Goal: Task Accomplishment & Management: Complete application form

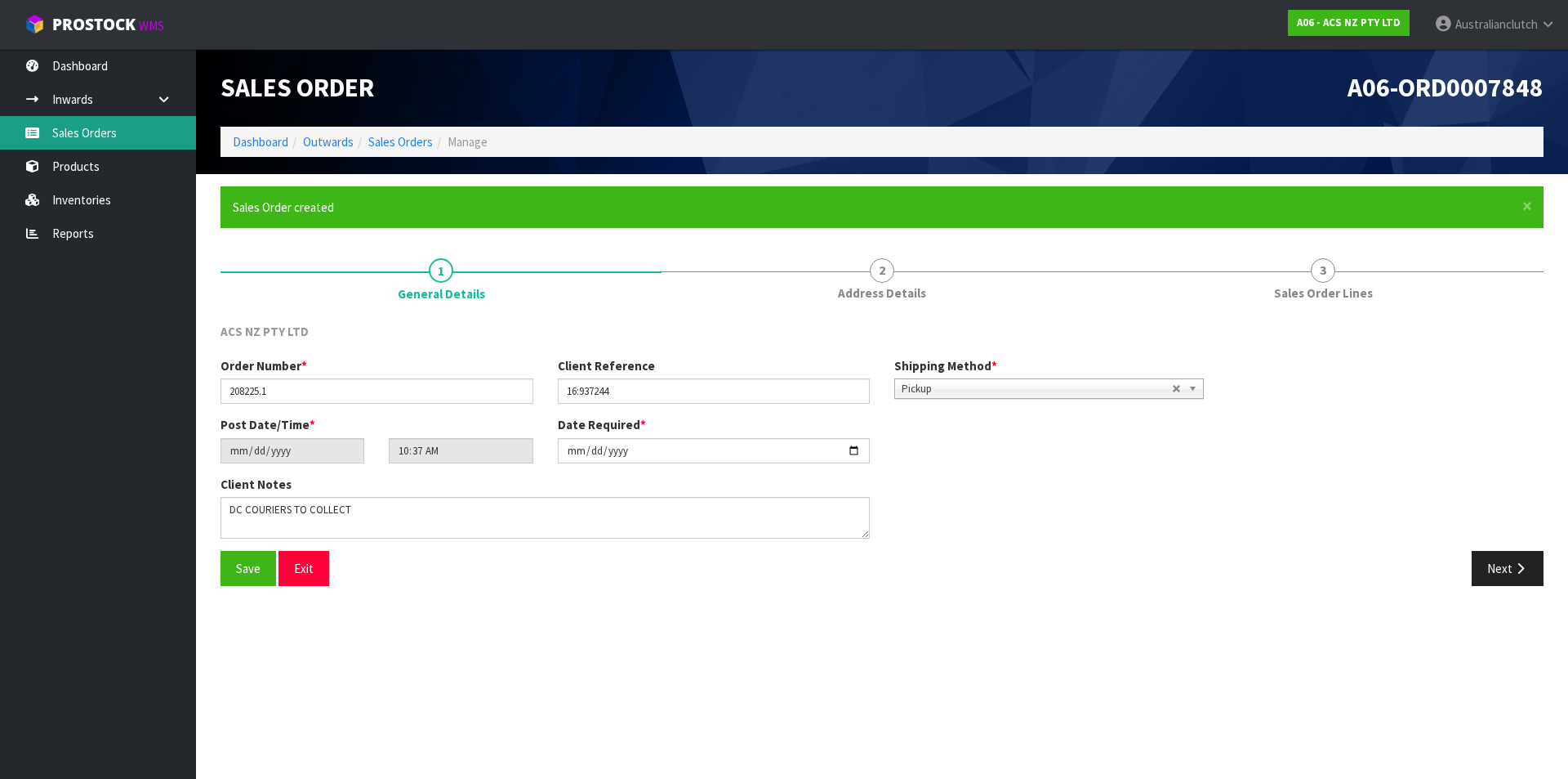
click at [64, 132] on link "Sales Orders" at bounding box center [97, 133] width 196 height 34
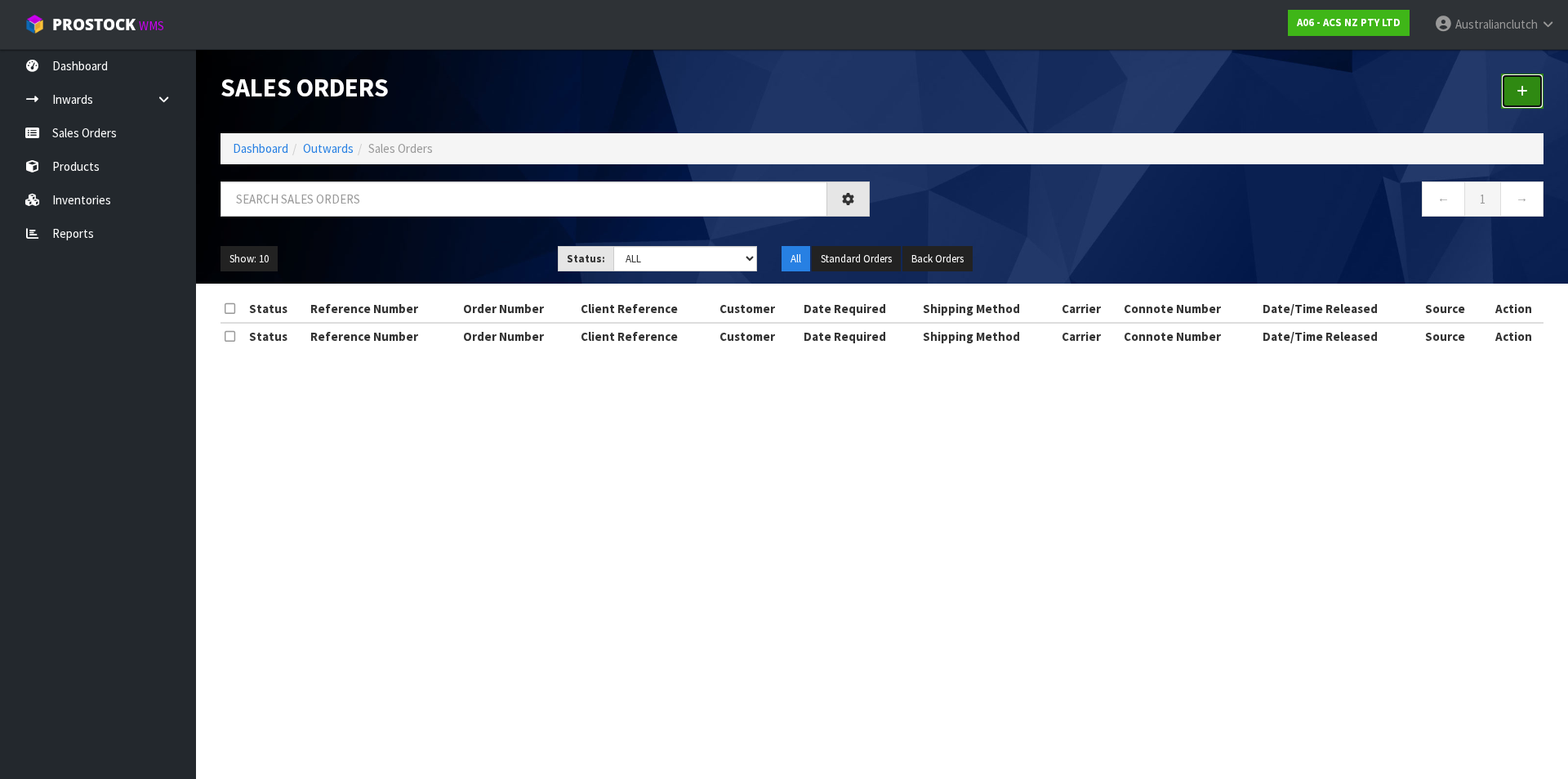
click at [1518, 96] on icon at bounding box center [1522, 91] width 12 height 12
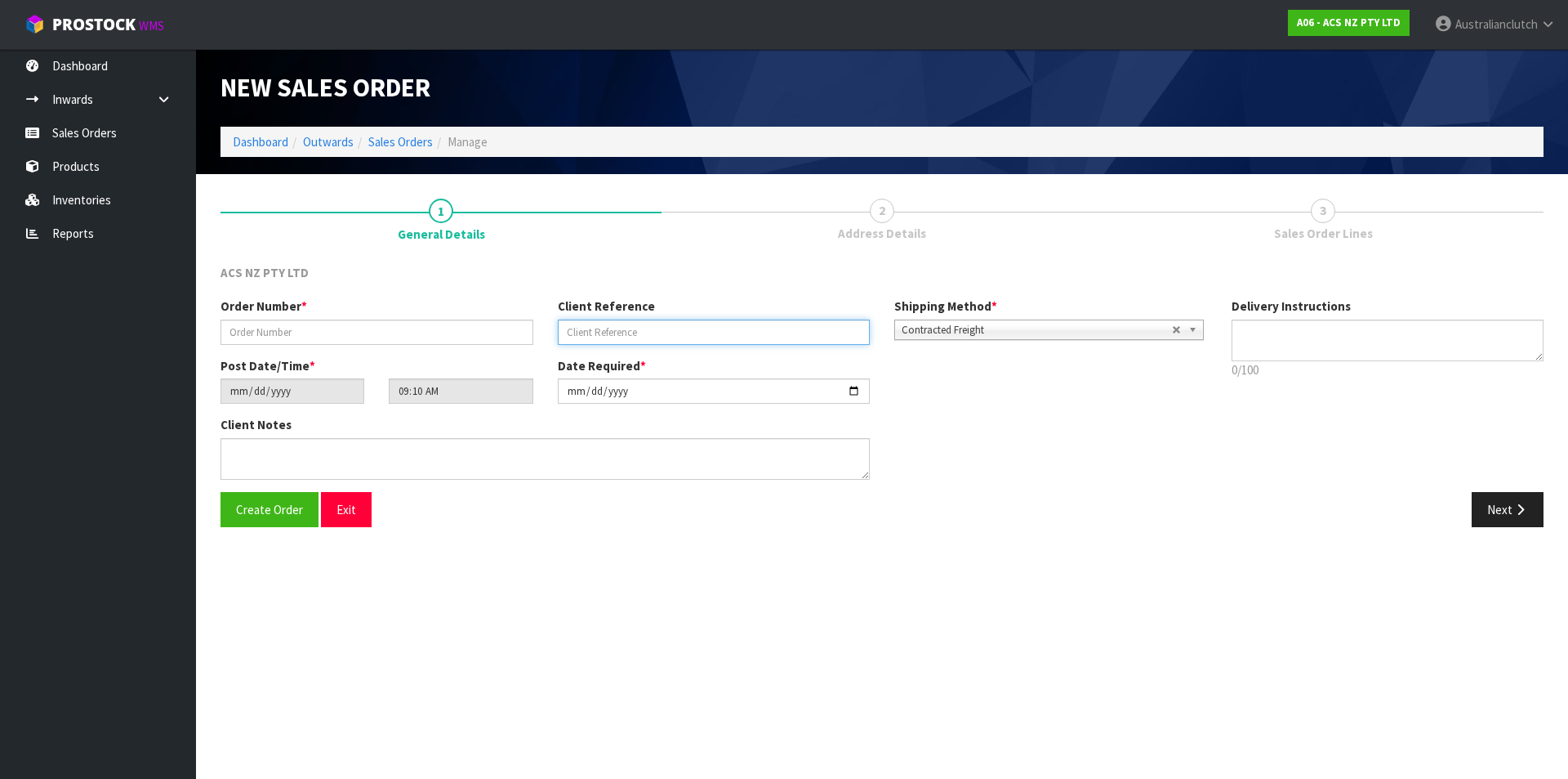
click at [619, 331] on input "text" at bounding box center [714, 332] width 313 height 25
paste input "15:937285"
type input "15:937285"
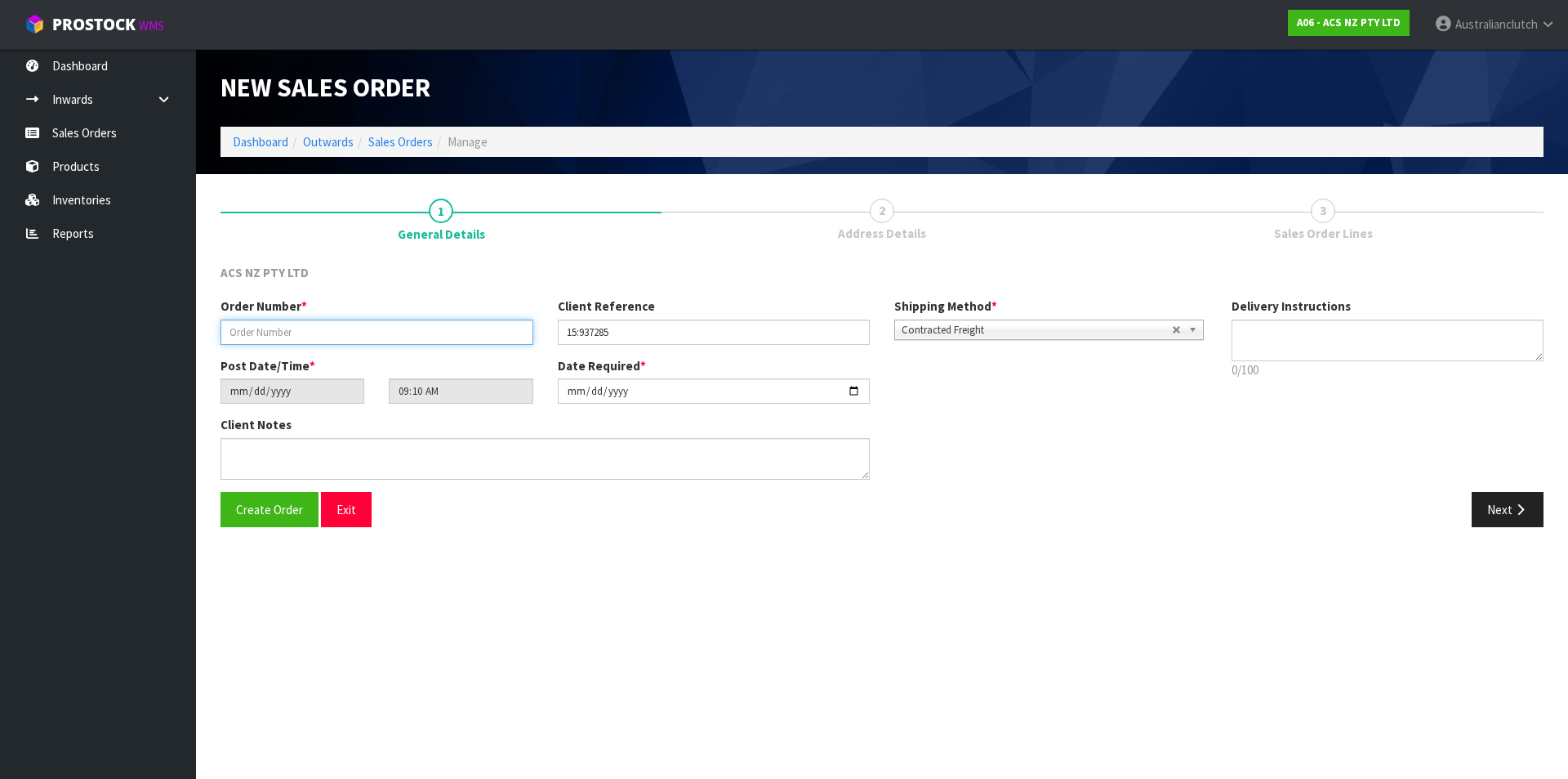
click at [420, 331] on input "text" at bounding box center [376, 332] width 313 height 25
type input "208226.1"
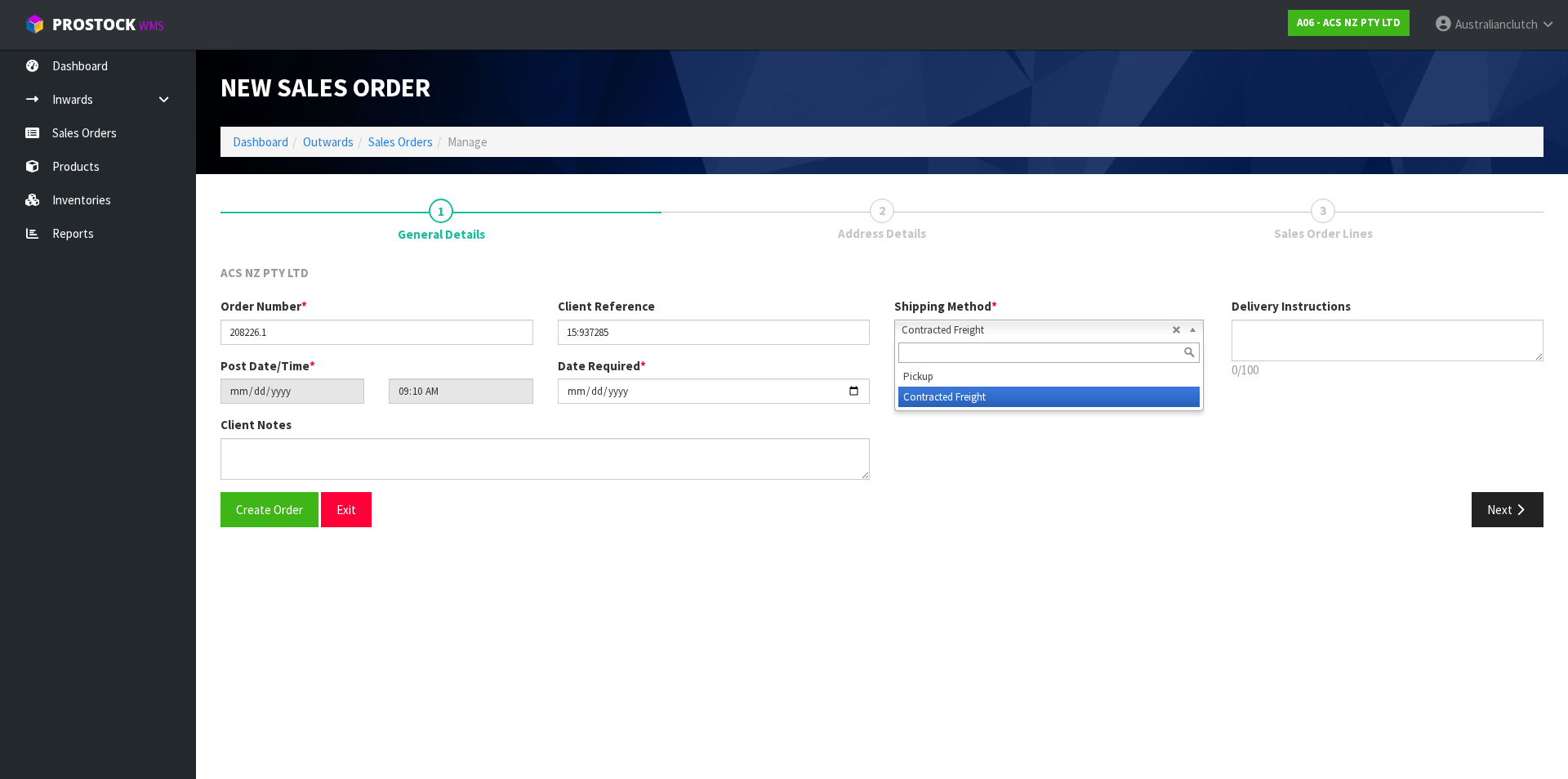
click at [996, 329] on span "Contracted Freight" at bounding box center [1037, 330] width 270 height 20
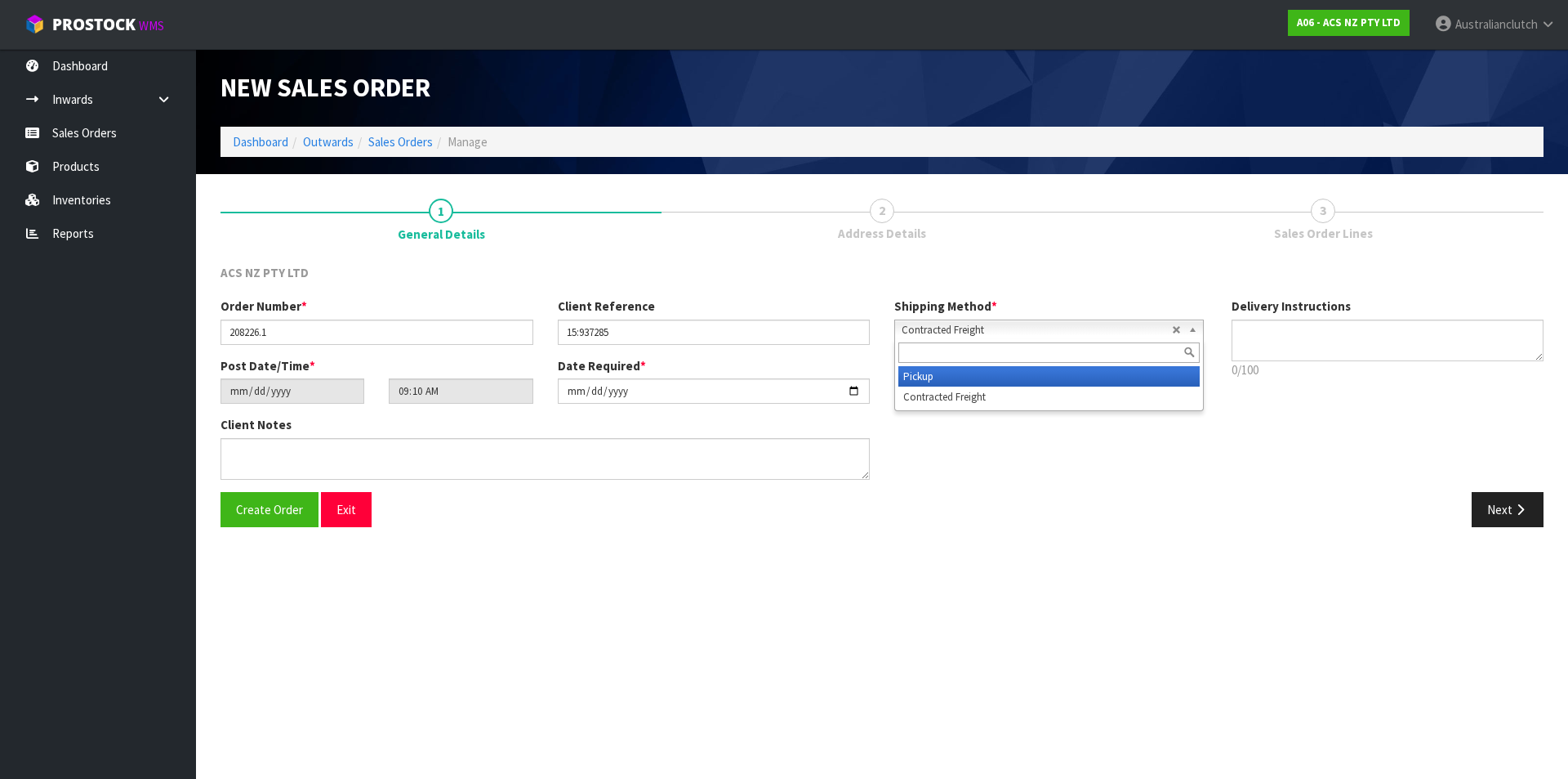
click at [987, 371] on li "Pickup" at bounding box center [1049, 376] width 301 height 21
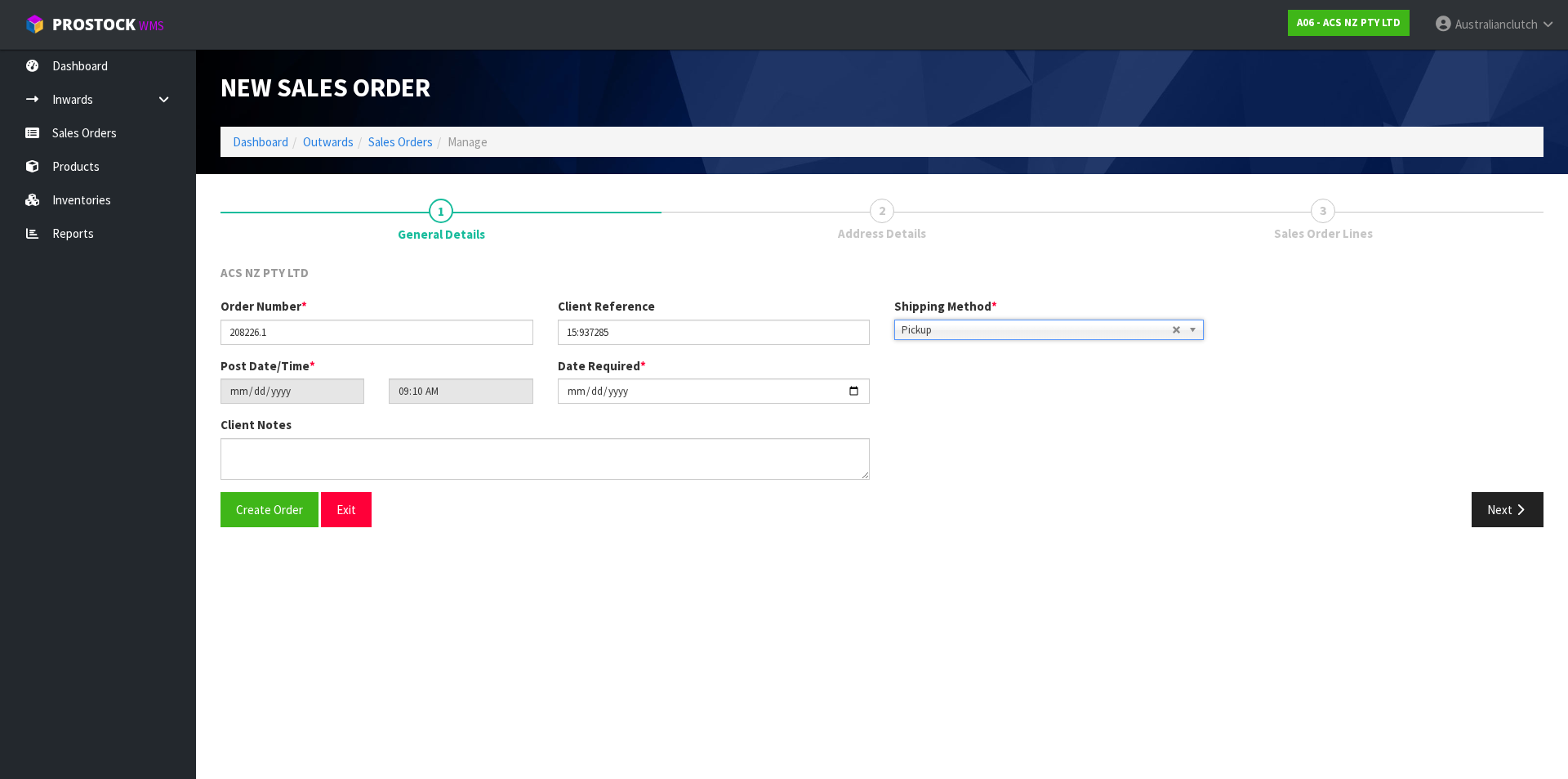
click at [586, 481] on div "Client Notes" at bounding box center [545, 454] width 673 height 76
click at [575, 475] on textarea at bounding box center [545, 459] width 649 height 42
type textarea "DEADLINE WILL COLLECT"
click at [1505, 510] on button "Next" at bounding box center [1507, 509] width 71 height 35
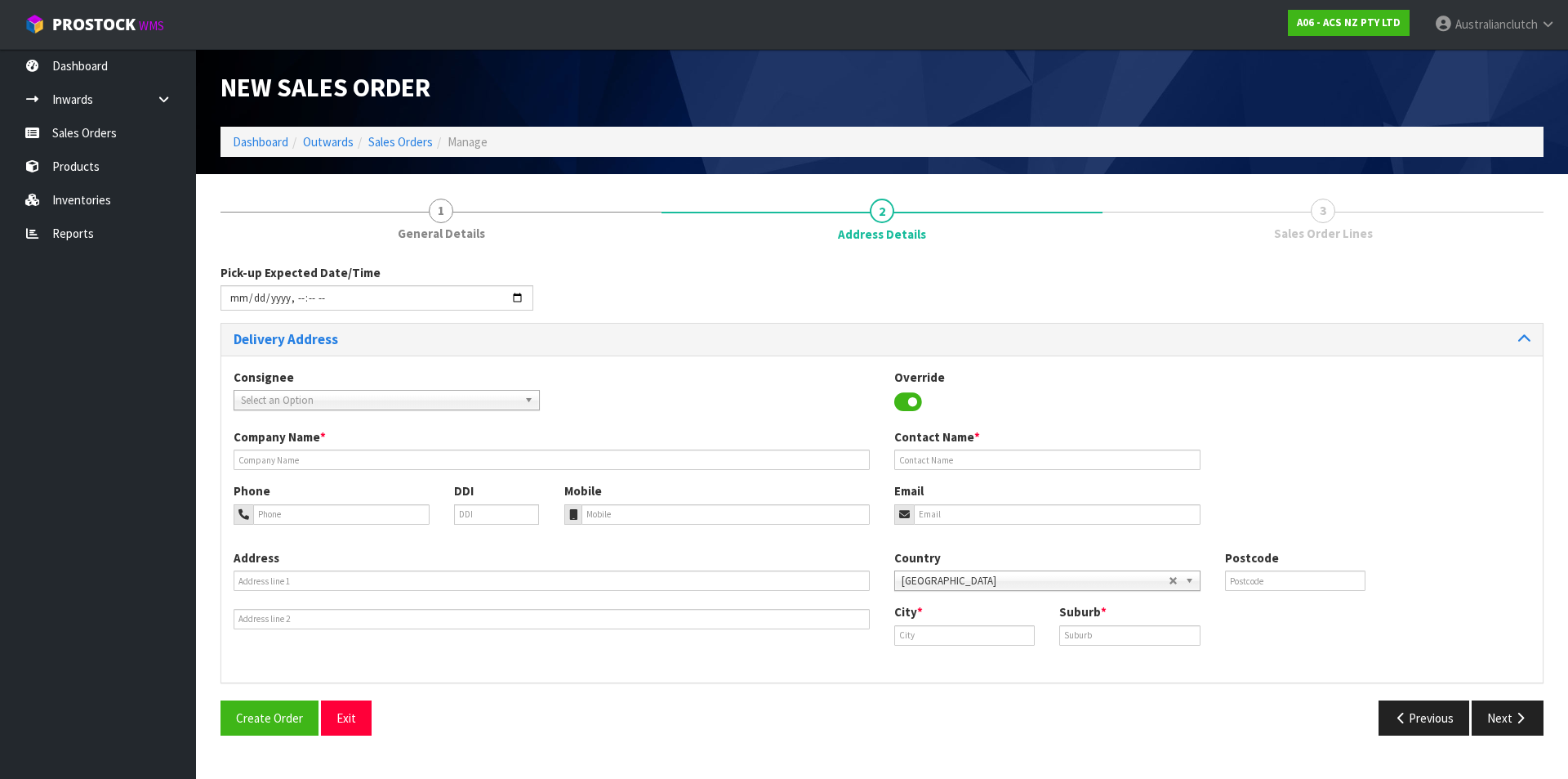
click at [441, 399] on span "Select an Option" at bounding box center [379, 400] width 277 height 20
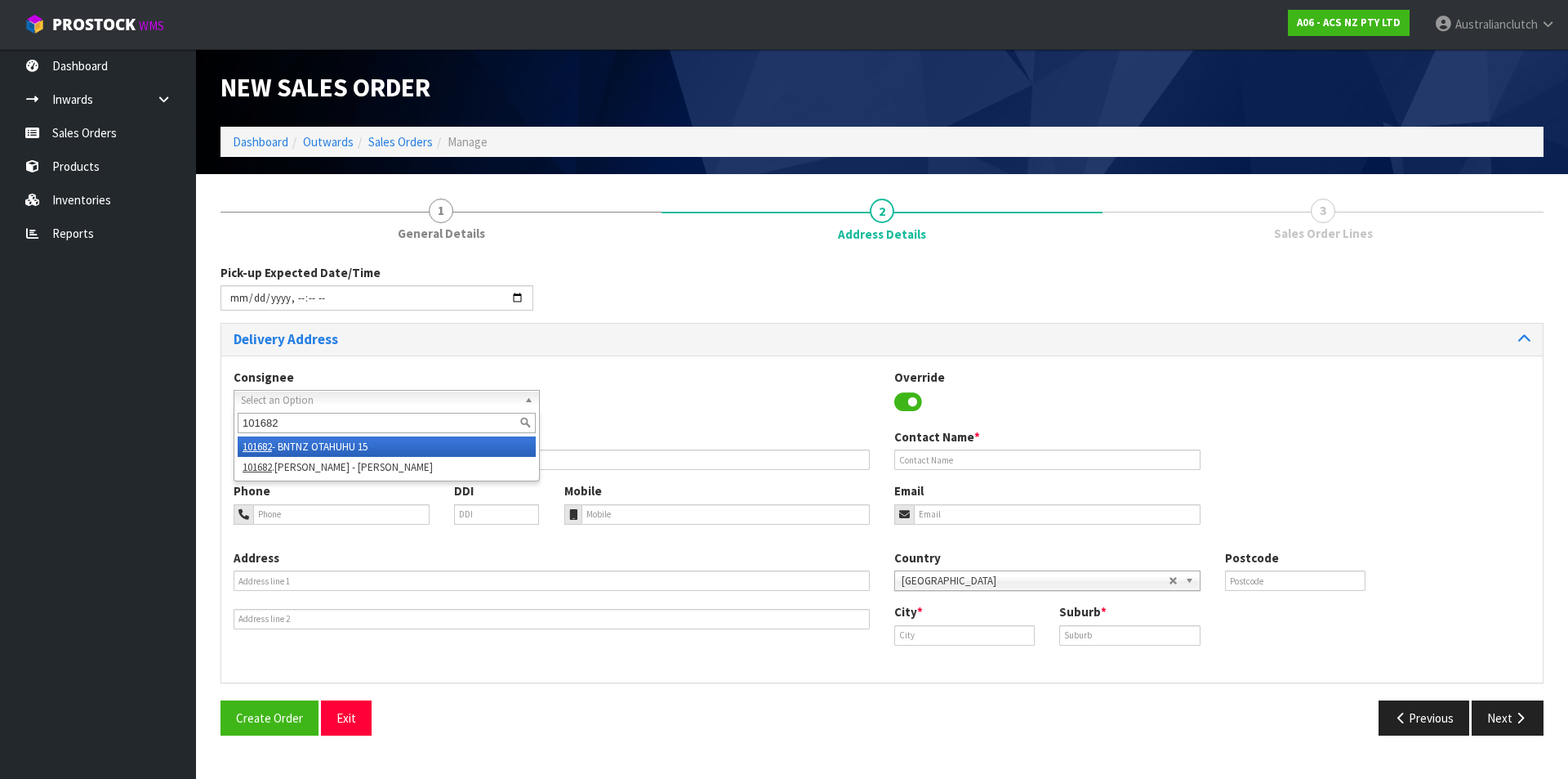
type input "101682"
click at [400, 449] on li "101682 - BNTNZ OTAHUHU 15" at bounding box center [386, 446] width 298 height 21
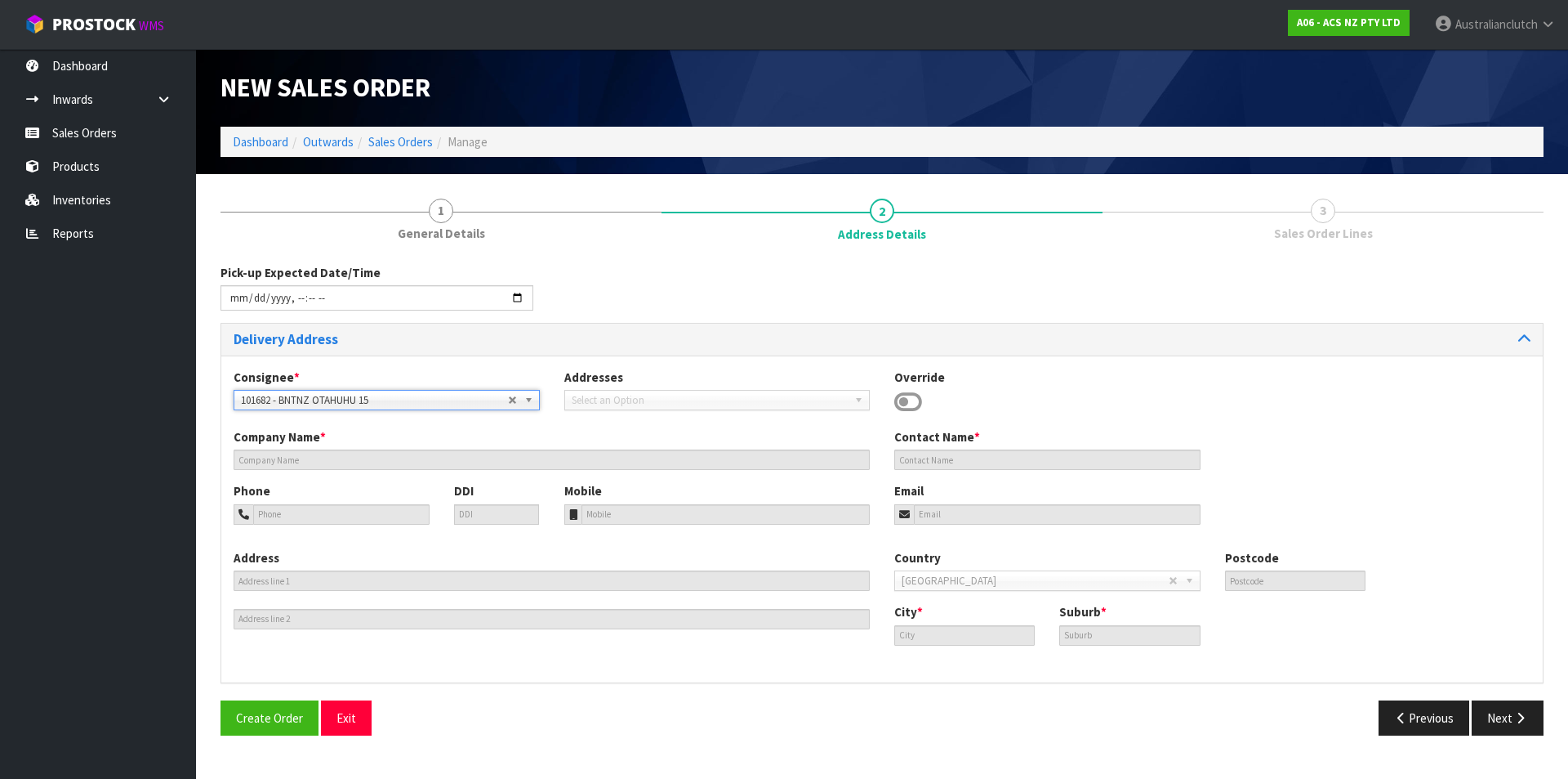
type input "BNTNZ OTAHUHU 15"
type input "[STREET_ADDRESS]"
type input "1062"
type input "OTAHUHU"
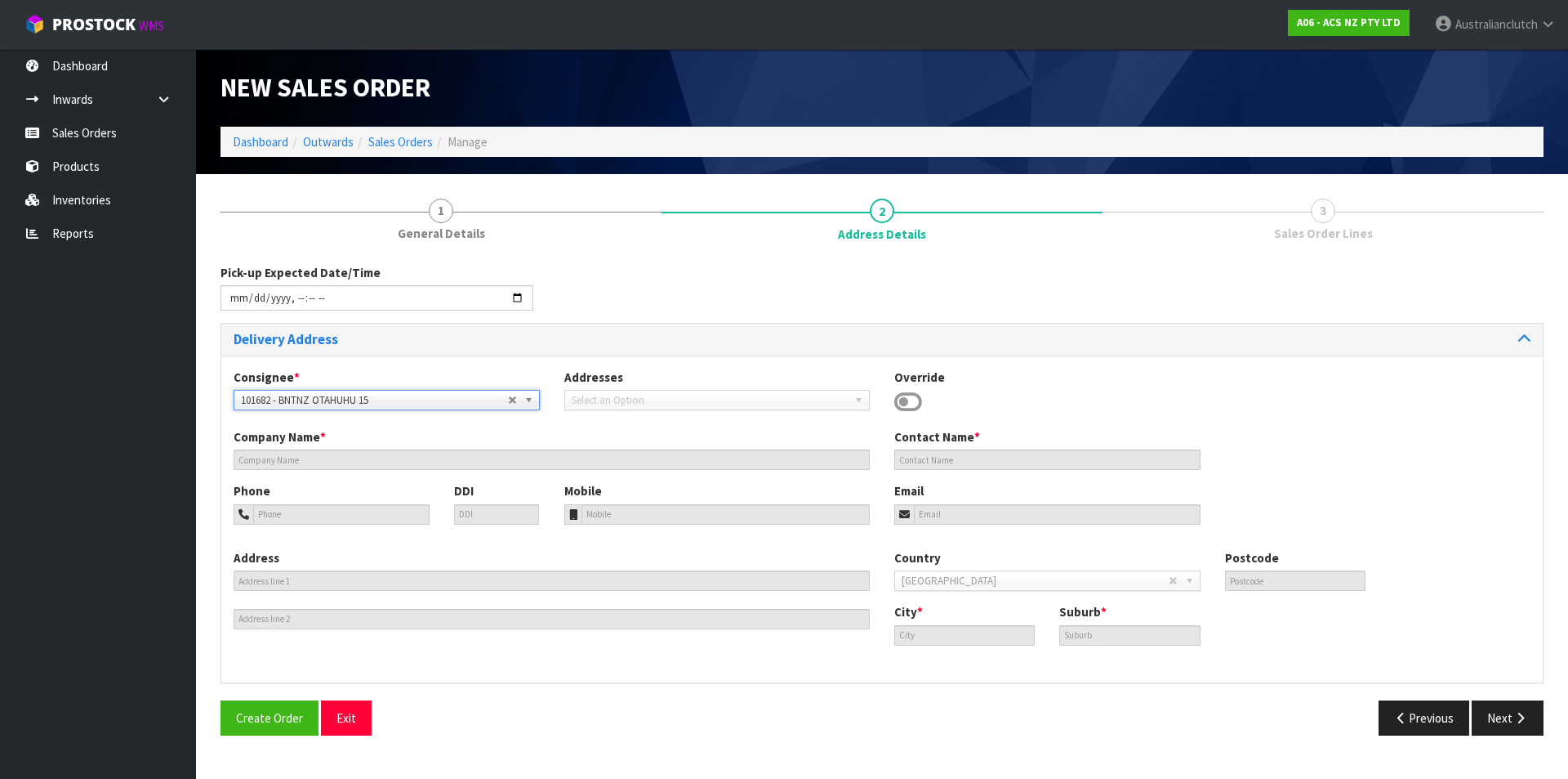
type input "OTAHUHU"
click at [1493, 702] on button "Next" at bounding box center [1507, 717] width 71 height 35
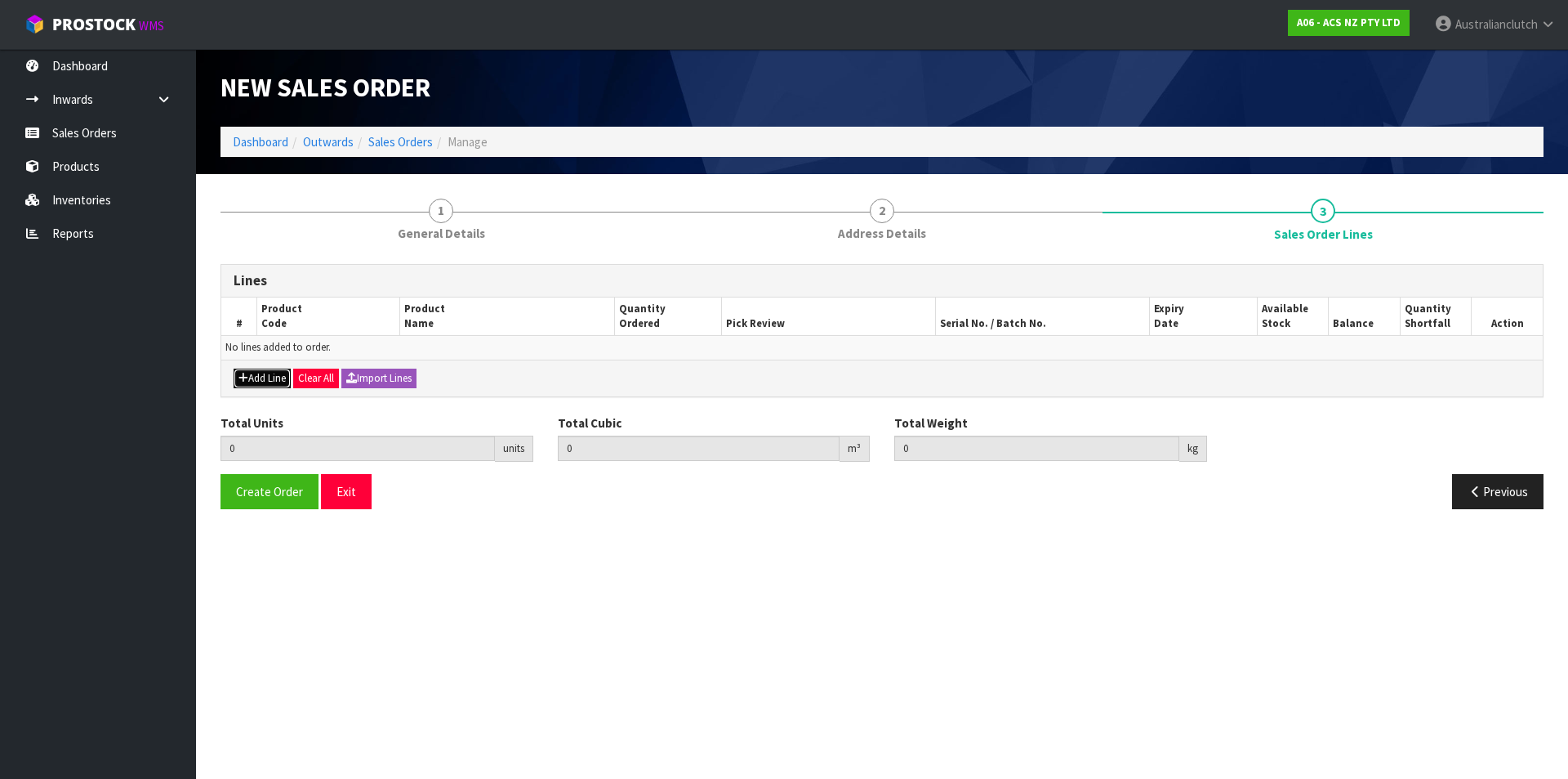
click at [274, 374] on button "Add Line" at bounding box center [262, 379] width 58 height 20
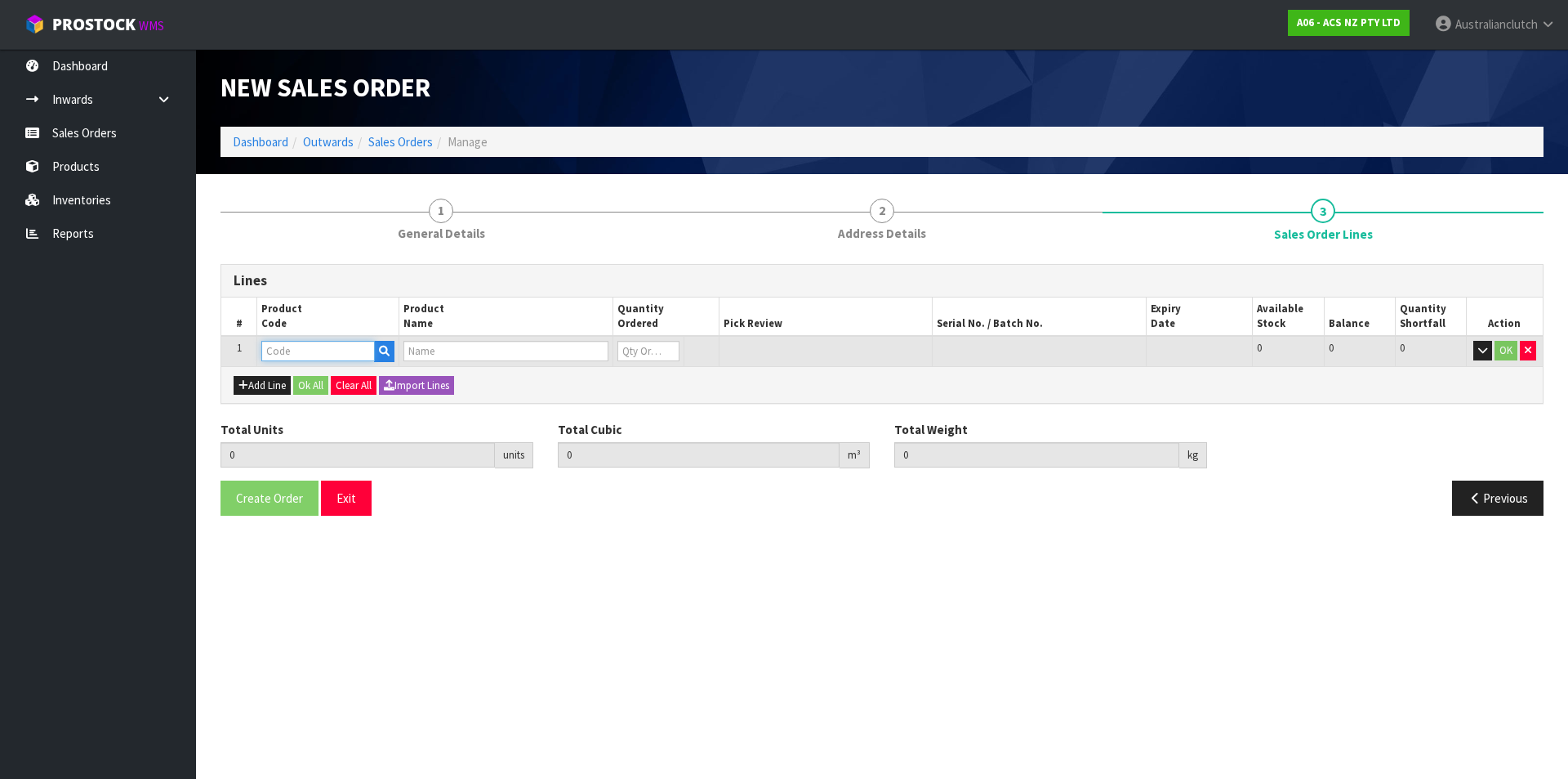
click at [286, 353] on input "text" at bounding box center [318, 351] width 113 height 21
type input "MCMB009"
type input "0.000000"
type input "0.000"
type input "CLUTCH M/CYL MERC / VW 19.05MM (3/4")"
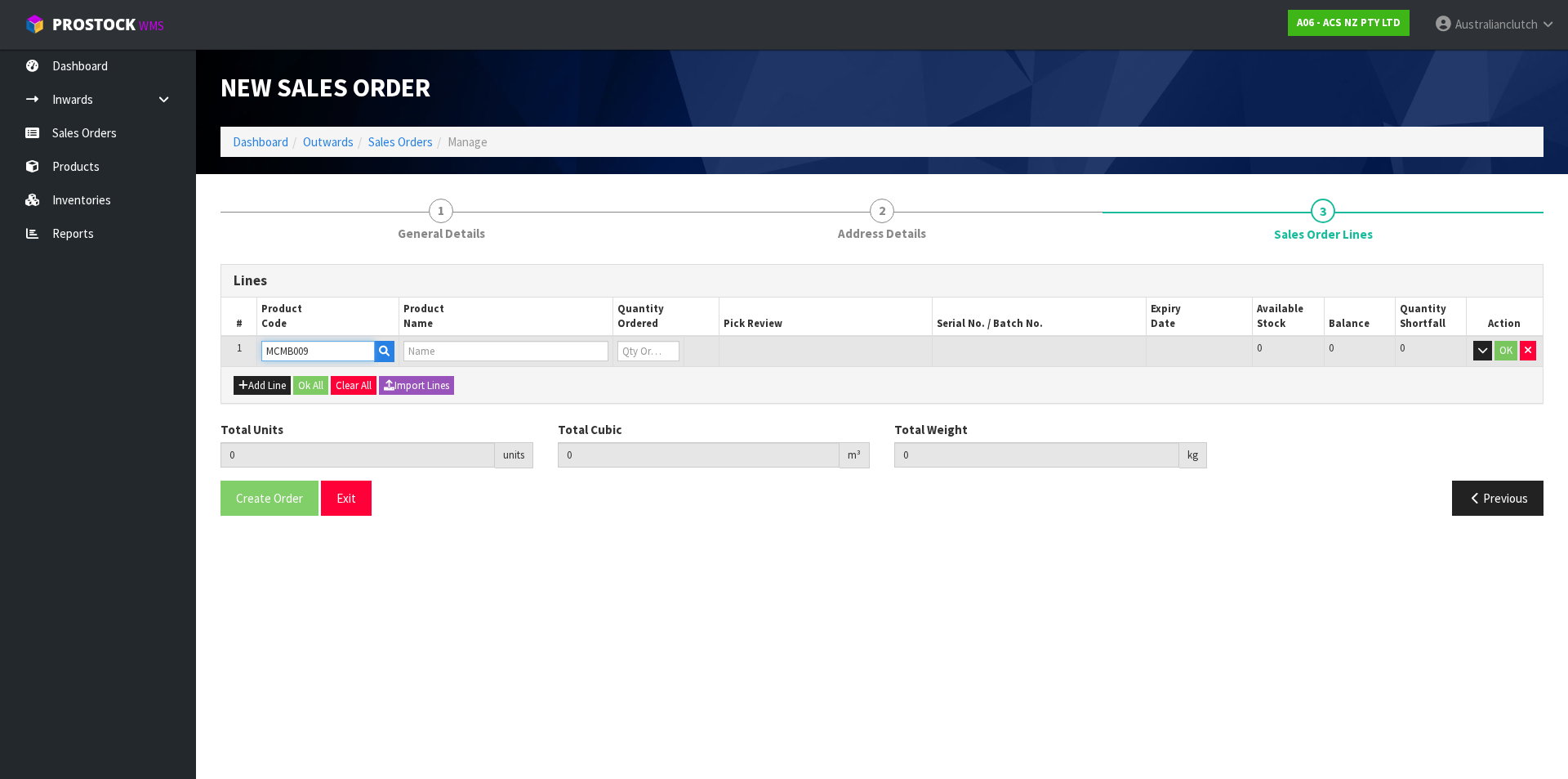
type input "0"
type input "MCMB009"
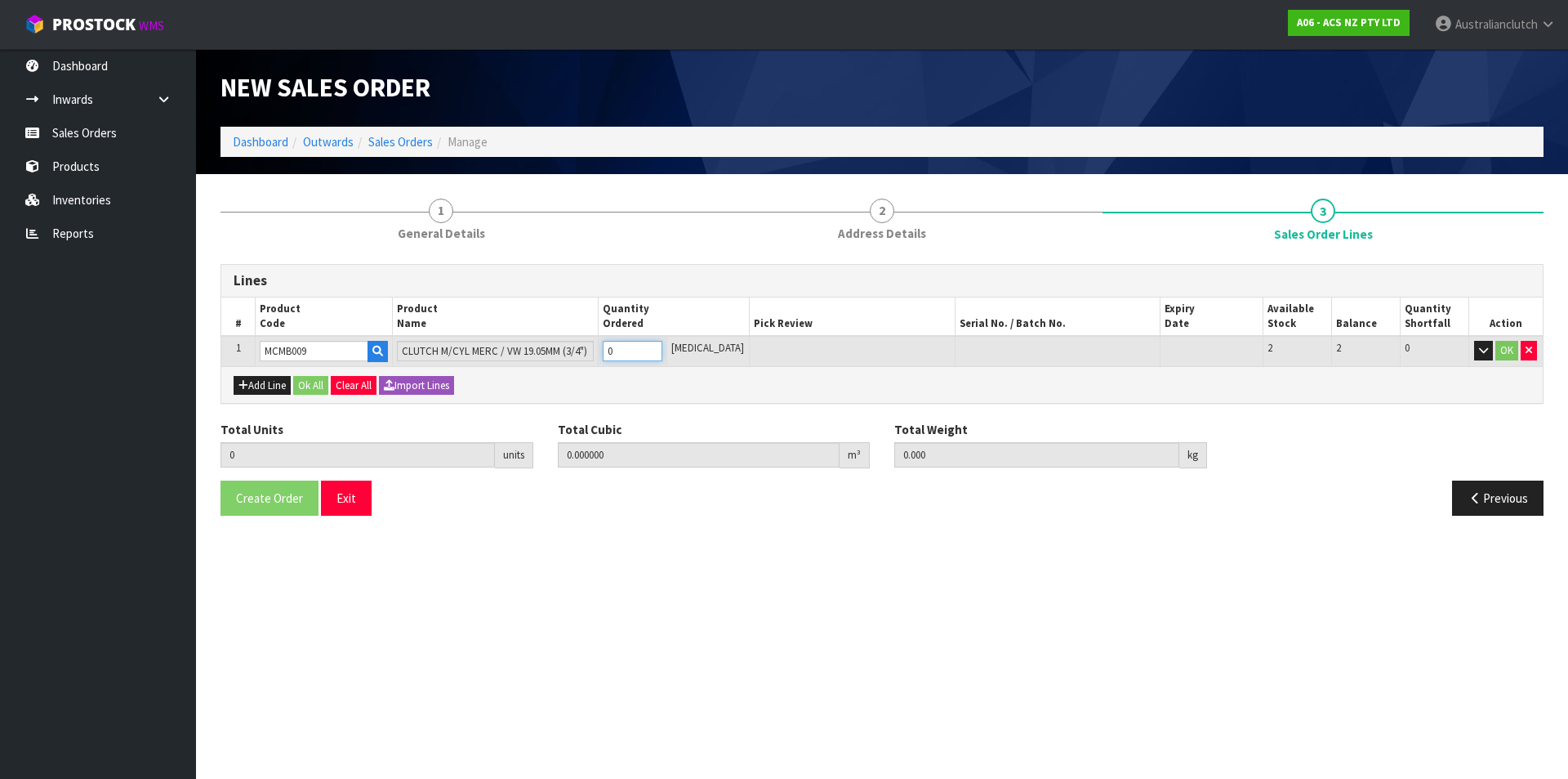
type input "1"
type input "0.002981"
type input "0.2"
type input "1"
click at [662, 347] on input "1" at bounding box center [633, 351] width 60 height 21
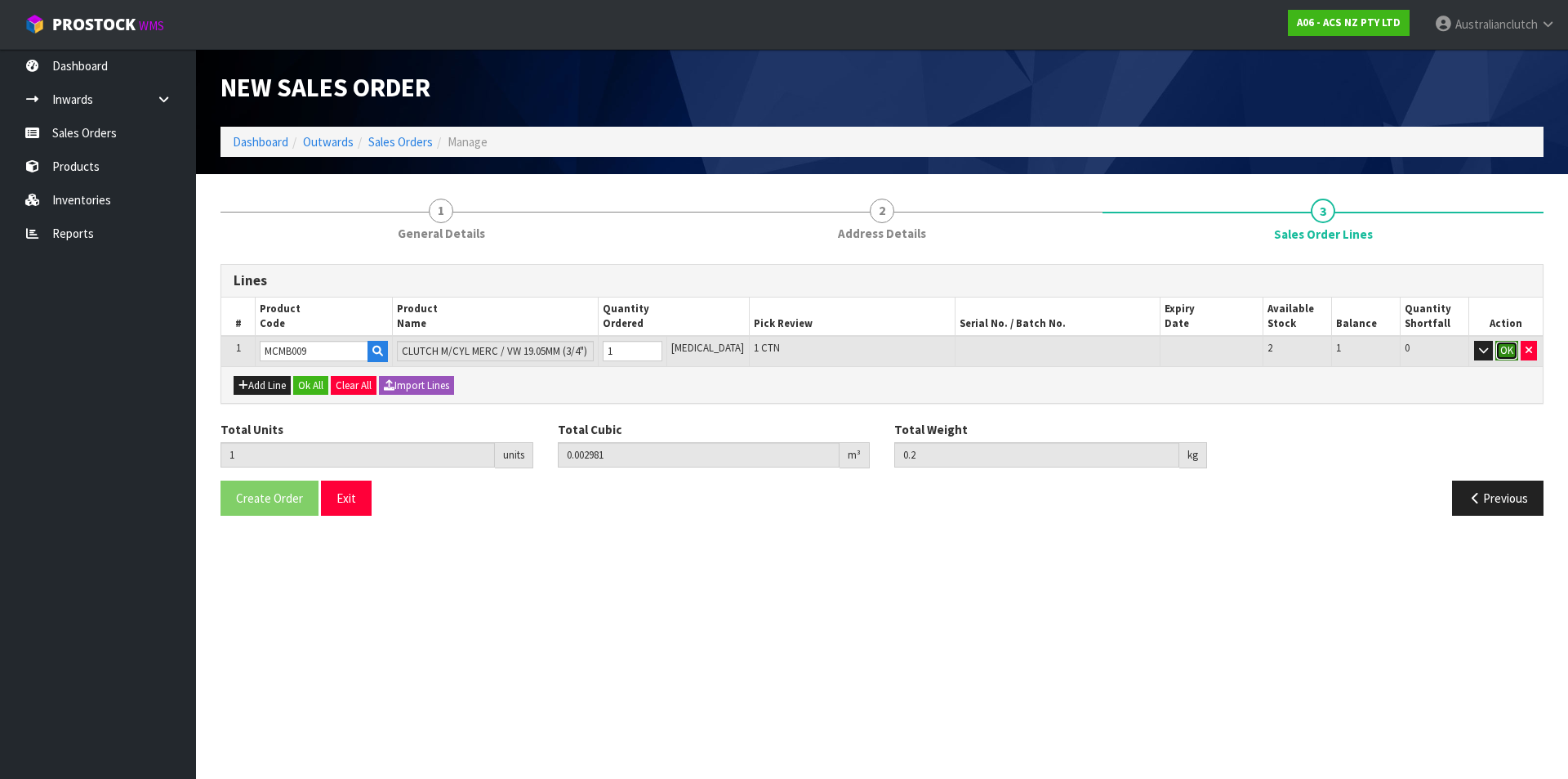
click at [1504, 355] on button "OK" at bounding box center [1506, 351] width 23 height 20
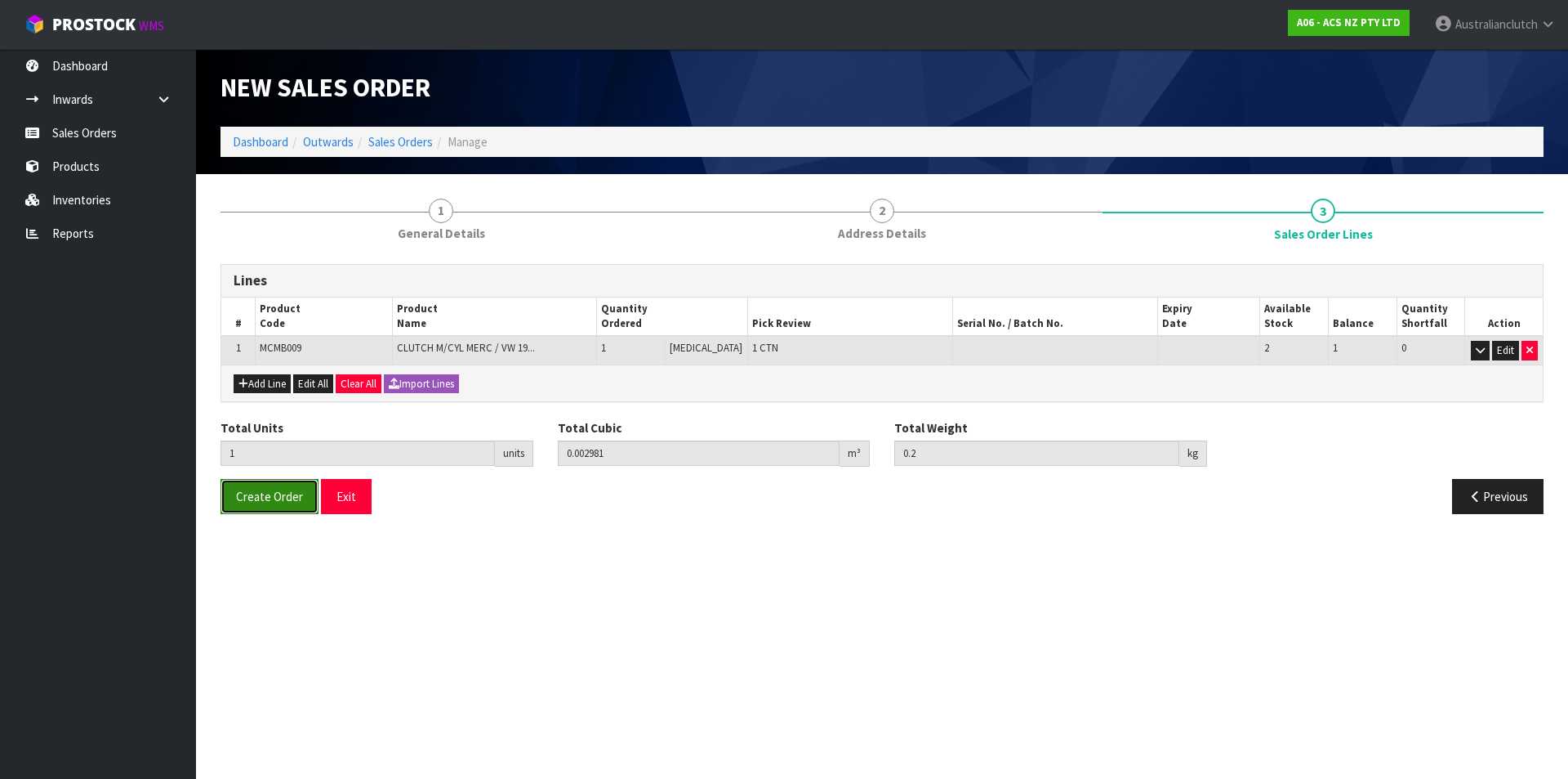
click at [296, 491] on span "Create Order" at bounding box center [269, 497] width 67 height 16
